Goal: Find specific page/section: Locate item on page

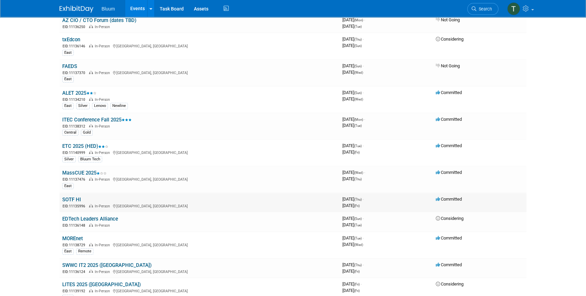
scroll to position [92, 0]
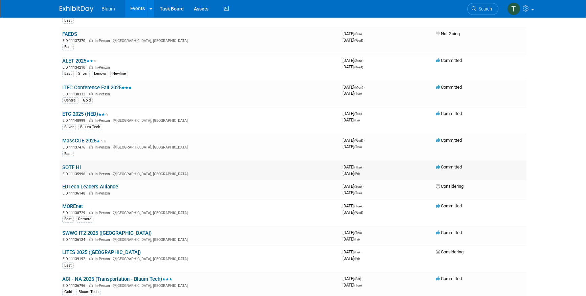
click at [76, 164] on link "SOTF HI" at bounding box center [71, 167] width 19 height 6
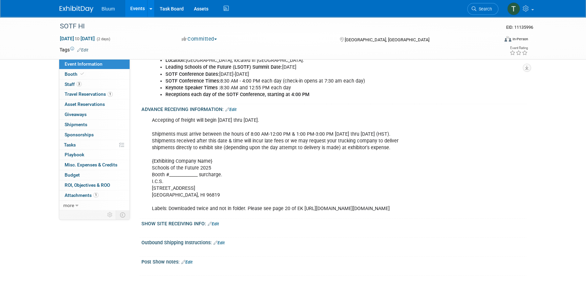
scroll to position [307, 0]
click at [213, 191] on div "Accepting of freight will begin SEPTEMBER 22 thru OCTOBER 8, 2025. Shipments mu…" at bounding box center [299, 164] width 305 height 102
click at [294, 132] on div "Accepting of freight will begin SEPTEMBER 22 thru OCTOBER 8, 2025. Shipments mu…" at bounding box center [299, 164] width 305 height 102
click at [166, 134] on div "Accepting of freight will begin SEPTEMBER 22 thru OCTOBER 8, 2025. Shipments mu…" at bounding box center [299, 164] width 305 height 102
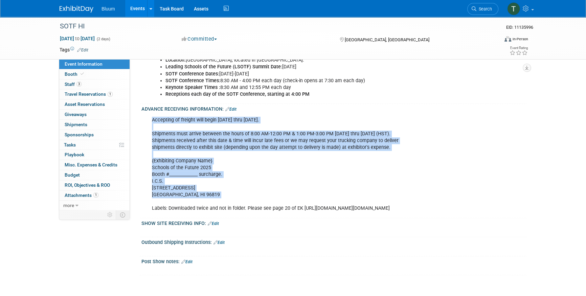
drag, startPoint x: 152, startPoint y: 118, endPoint x: 315, endPoint y: 201, distance: 183.8
click at [315, 201] on div "Accepting of freight will begin SEPTEMBER 22 thru OCTOBER 8, 2025. Shipments mu…" at bounding box center [299, 164] width 305 height 102
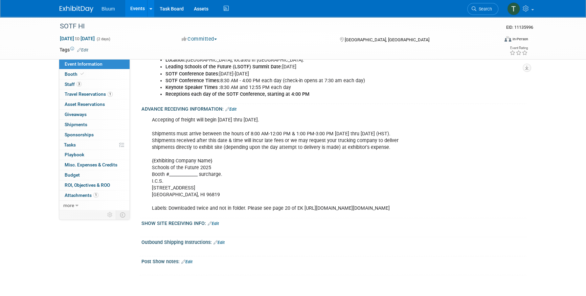
click at [279, 213] on div "Accepting of freight will begin SEPTEMBER 22 thru OCTOBER 8, 2025. Shipments mu…" at bounding box center [299, 164] width 305 height 102
drag, startPoint x: 379, startPoint y: 216, endPoint x: 152, endPoint y: 213, distance: 227.7
click at [152, 213] on div "Accepting of freight will begin SEPTEMBER 22 thru OCTOBER 8, 2025. Shipments mu…" at bounding box center [299, 164] width 305 height 102
copy div "https://url.us.m.mimecastprotect.com/s/aSr0C4xYzoF6oR0LIBi8s4KMp2?domain=drive.…"
click at [184, 182] on div "Accepting of freight will begin SEPTEMBER 22 thru OCTOBER 8, 2025. Shipments mu…" at bounding box center [299, 164] width 305 height 102
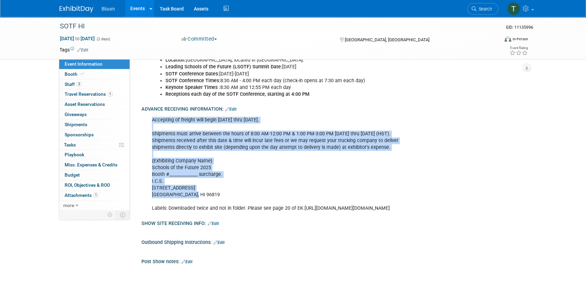
drag, startPoint x: 201, startPoint y: 195, endPoint x: 152, endPoint y: 120, distance: 89.7
click at [152, 120] on div "Accepting of freight will begin SEPTEMBER 22 thru OCTOBER 8, 2025. Shipments mu…" at bounding box center [299, 164] width 305 height 102
copy div "Accepting of freight will begin SEPTEMBER 22 thru OCTOBER 8, 2025. Shipments mu…"
